Goal: Task Accomplishment & Management: Manage account settings

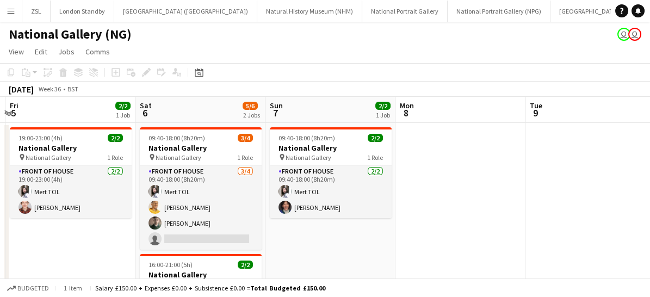
click at [9, 11] on app-icon "Menu" at bounding box center [11, 11] width 9 height 9
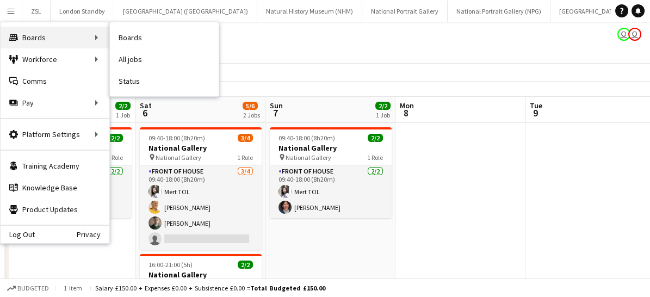
drag, startPoint x: 129, startPoint y: 36, endPoint x: 47, endPoint y: 43, distance: 81.8
click at [47, 43] on div "Boards Boards" at bounding box center [55, 38] width 109 height 22
click at [59, 43] on div "Boards Boards" at bounding box center [55, 38] width 109 height 22
click at [89, 36] on div "Boards Boards" at bounding box center [55, 38] width 109 height 22
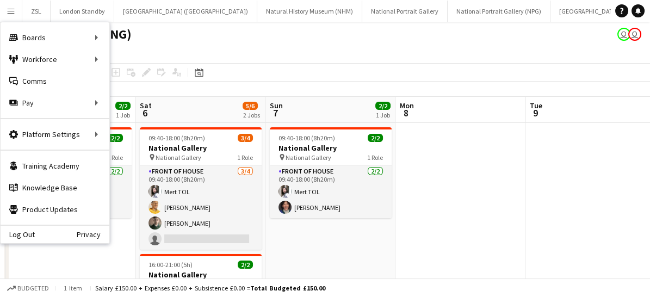
click at [295, 55] on app-page-menu "View Day view expanded Day view collapsed Month view Date picker Jump to [DATE]…" at bounding box center [325, 52] width 650 height 21
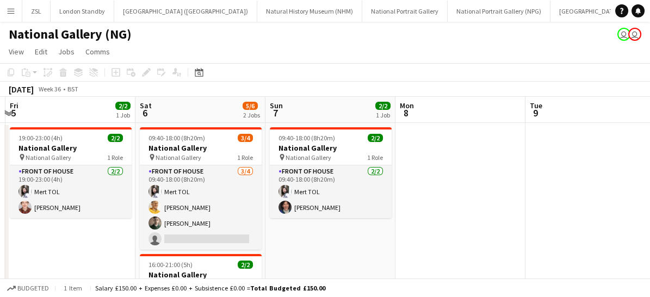
click at [9, 8] on app-icon "Menu" at bounding box center [11, 11] width 9 height 9
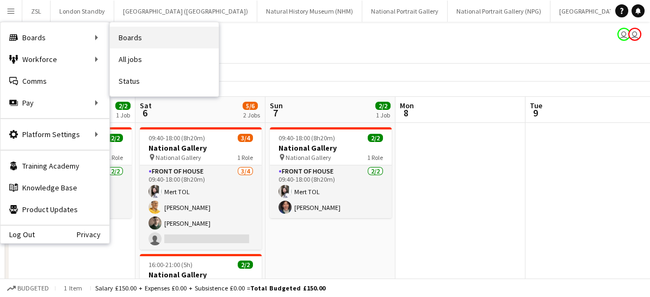
click at [145, 37] on link "Boards" at bounding box center [164, 38] width 109 height 22
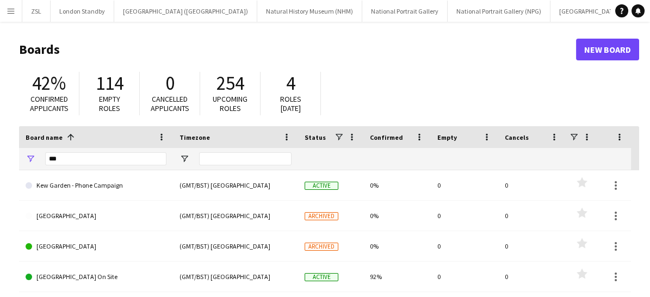
click at [67, 92] on div "42%" at bounding box center [49, 83] width 38 height 23
drag, startPoint x: 80, startPoint y: 159, endPoint x: 37, endPoint y: 153, distance: 43.4
click at [37, 153] on div "***" at bounding box center [96, 159] width 154 height 22
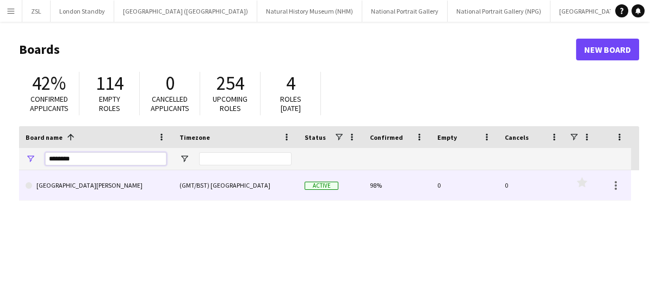
type input "********"
click at [93, 185] on link "[GEOGRAPHIC_DATA][PERSON_NAME]" at bounding box center [96, 185] width 141 height 30
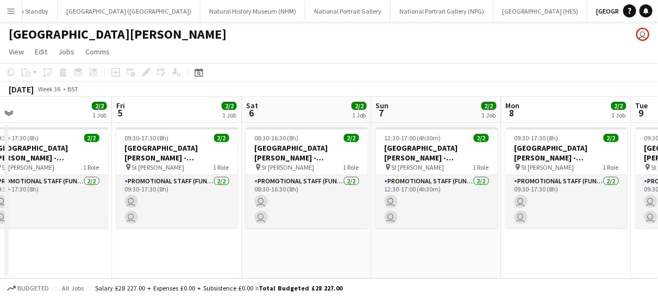
scroll to position [0, 420]
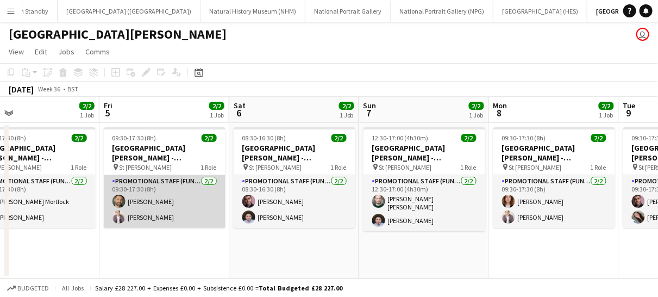
drag, startPoint x: 153, startPoint y: 214, endPoint x: 137, endPoint y: 216, distance: 15.8
click at [159, 217] on app-card-role "Promotional Staff (Fundraiser) [DATE] 09:30-17:30 (8h) [PERSON_NAME] [PERSON_NA…" at bounding box center [165, 201] width 122 height 53
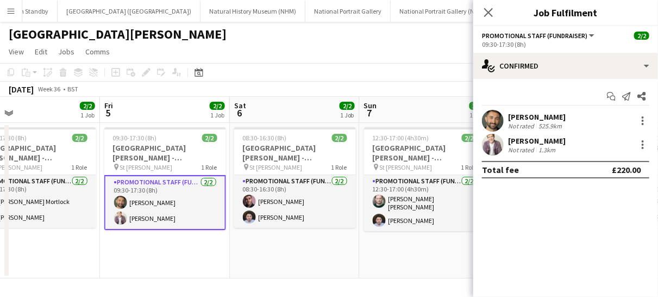
click at [516, 138] on div "[PERSON_NAME]" at bounding box center [537, 141] width 58 height 10
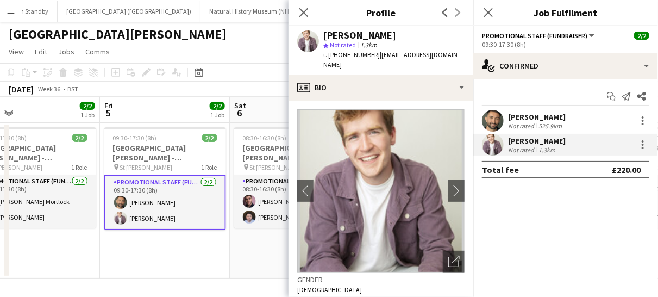
click at [386, 177] on img at bounding box center [380, 190] width 167 height 163
click at [384, 179] on img at bounding box center [380, 190] width 167 height 163
click at [298, 253] on img at bounding box center [380, 190] width 167 height 163
click at [305, 14] on icon "Close pop-in" at bounding box center [303, 12] width 10 height 10
